Goal: Task Accomplishment & Management: Use online tool/utility

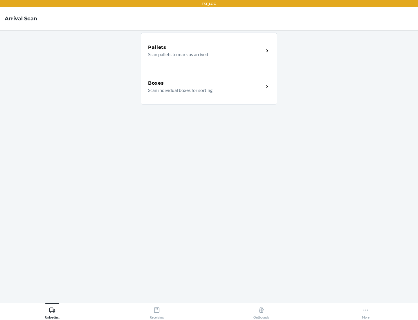
click at [206, 83] on div "Boxes" at bounding box center [206, 83] width 116 height 7
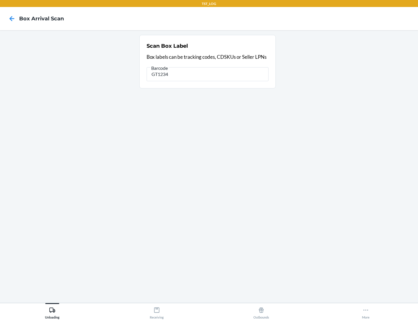
type input "GT1234"
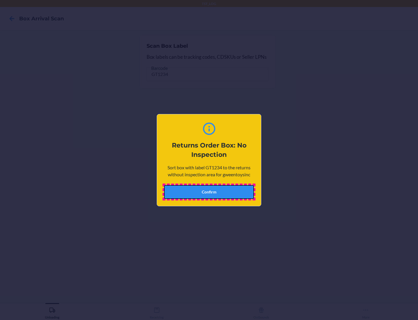
click at [209, 191] on button "Confirm" at bounding box center [209, 192] width 90 height 14
